Goal: Task Accomplishment & Management: Use online tool/utility

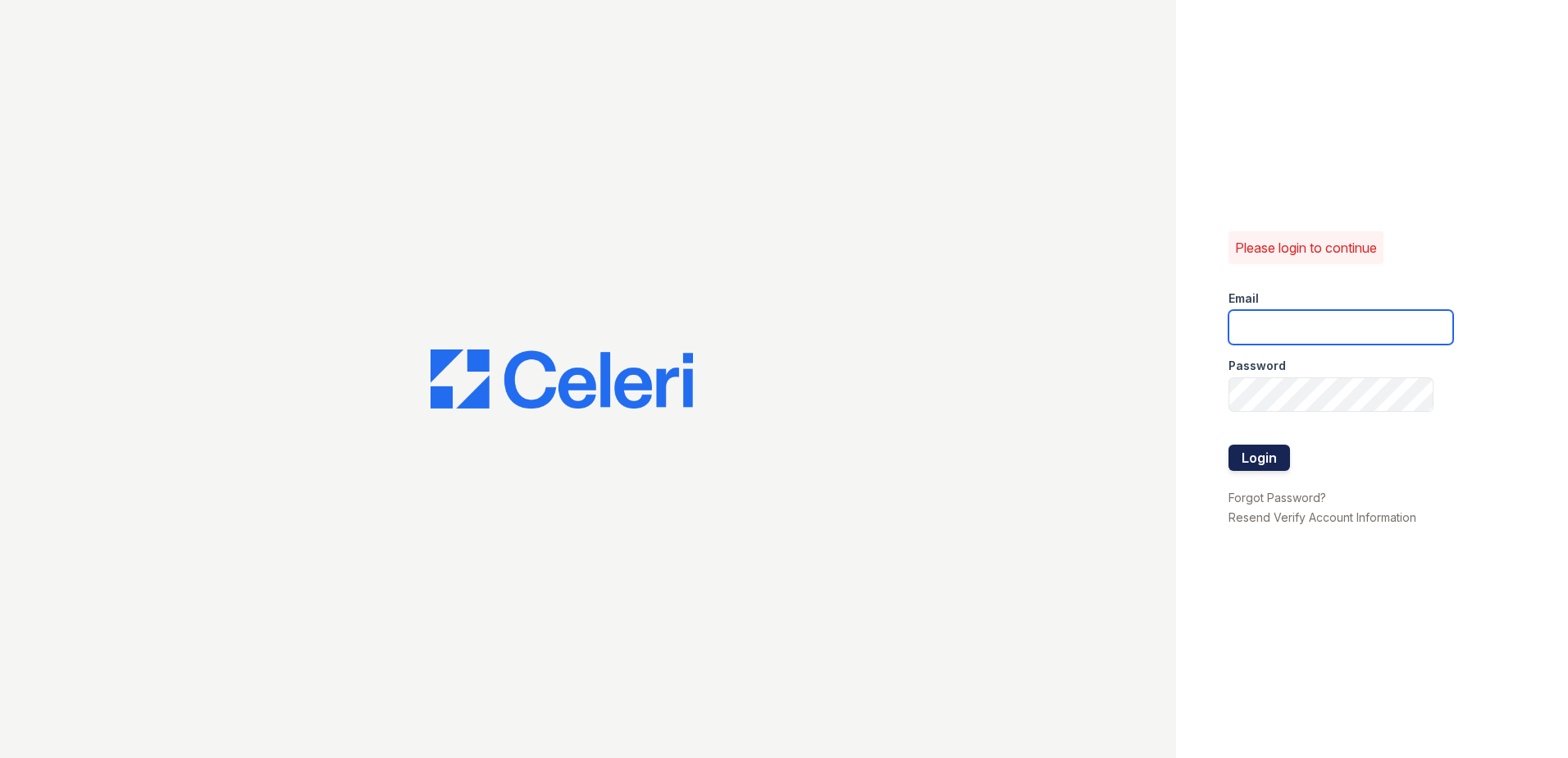
type input "jdenlinger@trinity-pm.com"
click at [1258, 445] on button "Login" at bounding box center [1259, 458] width 62 height 27
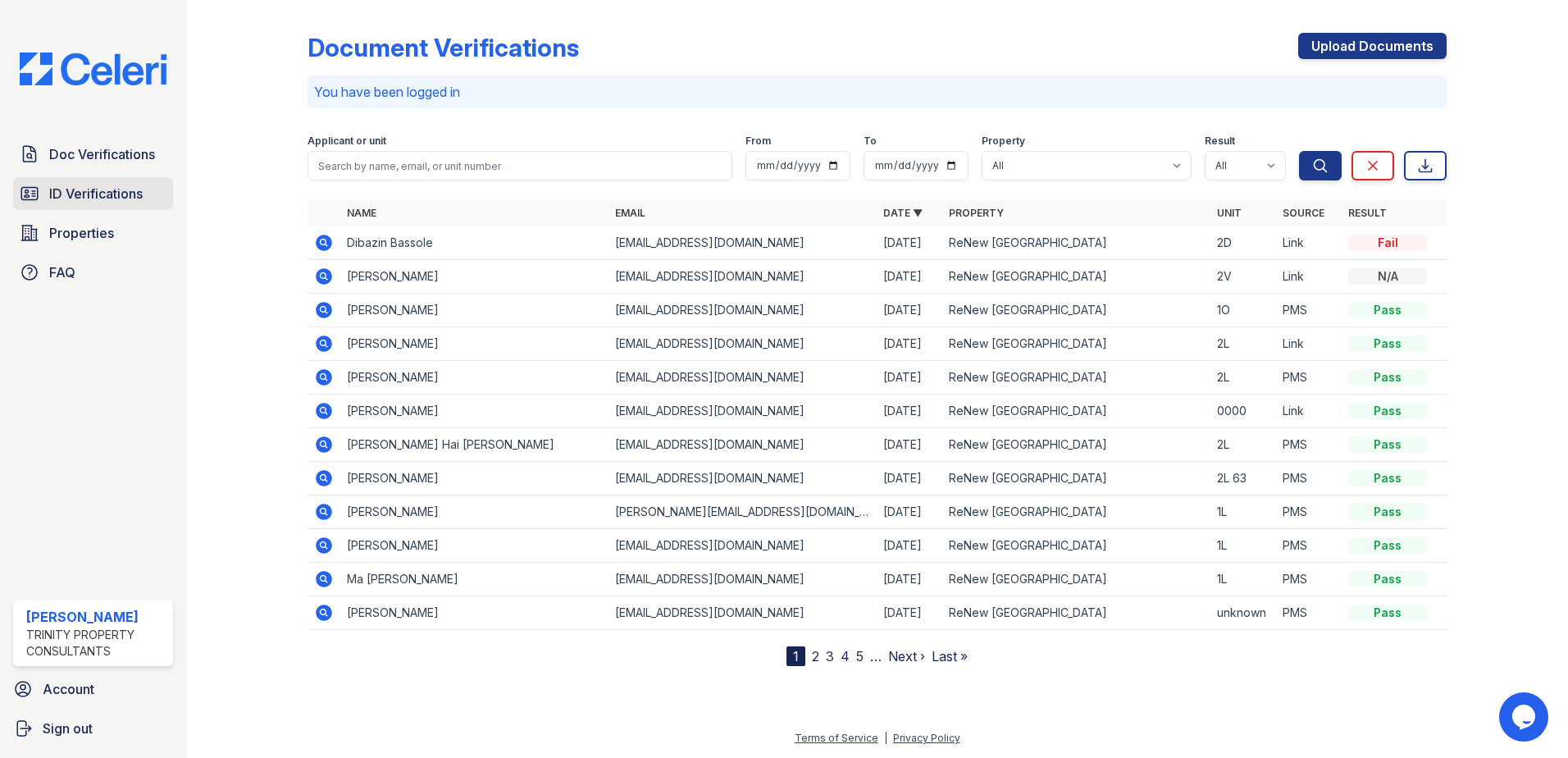
click at [122, 191] on span "ID Verifications" at bounding box center [96, 194] width 94 height 19
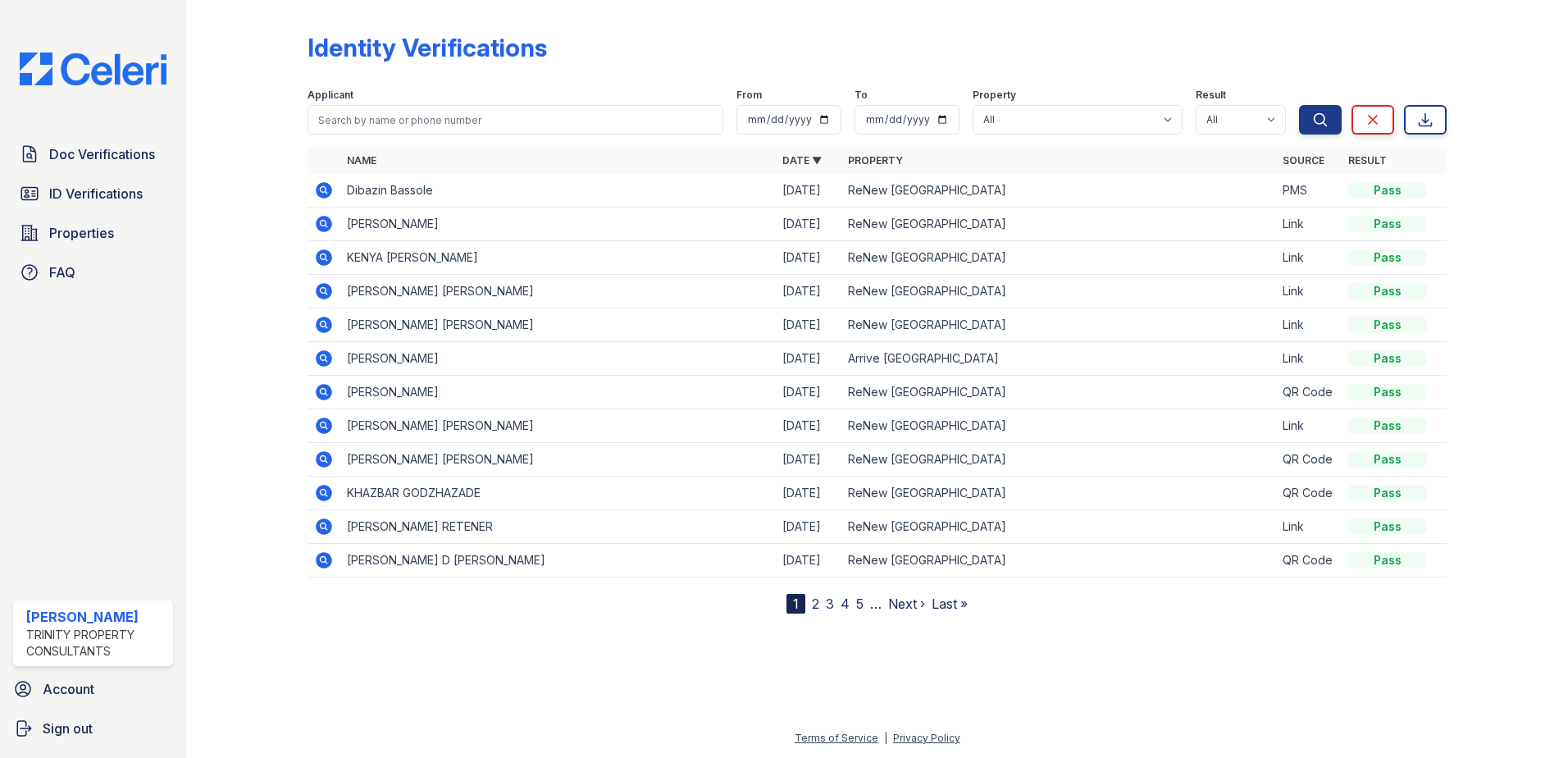
click at [1494, 362] on div at bounding box center [1495, 310] width 96 height 607
click at [128, 181] on link "ID Verifications" at bounding box center [93, 193] width 160 height 33
